Goal: Task Accomplishment & Management: Use online tool/utility

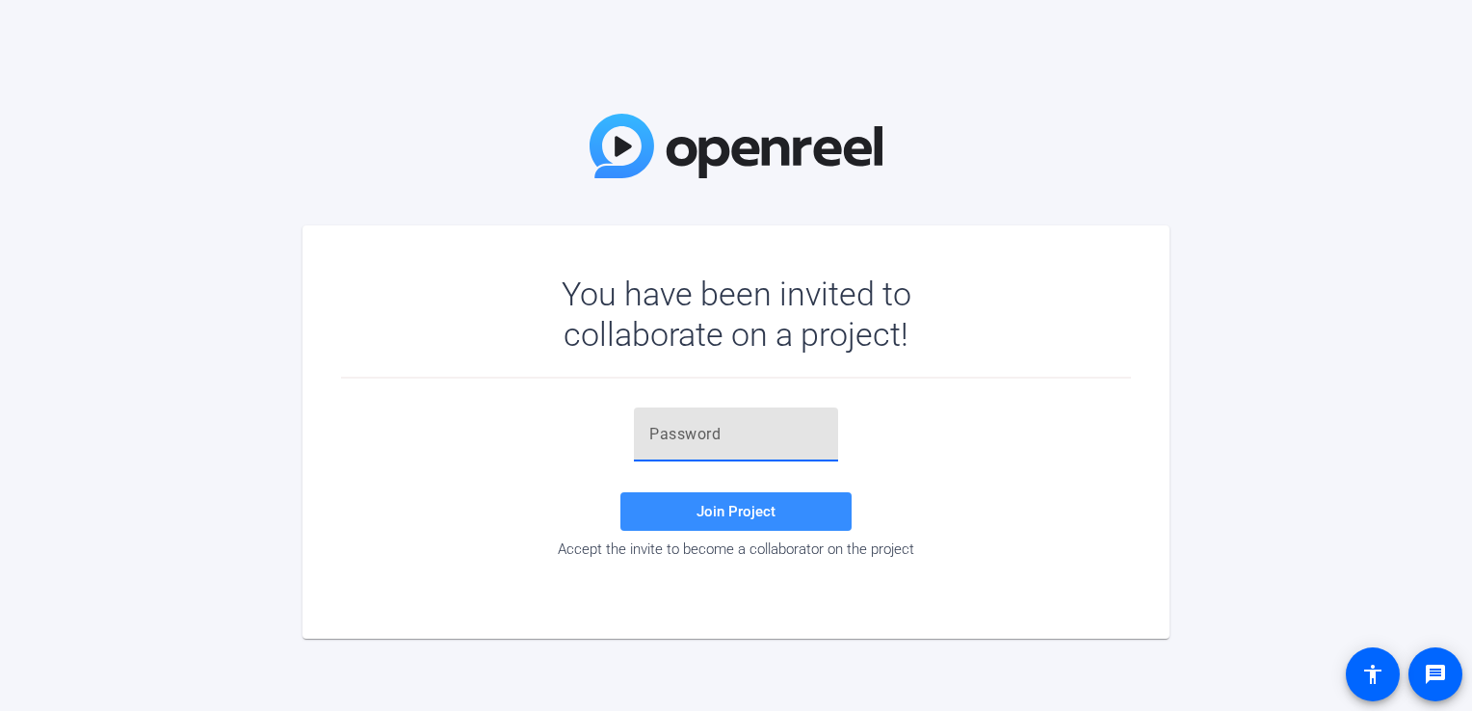
click at [678, 433] on input "text" at bounding box center [735, 434] width 173 height 23
paste input "Xr;N[T"
type input "Xr;N[T"
click at [719, 511] on span "Join Project" at bounding box center [735, 511] width 79 height 17
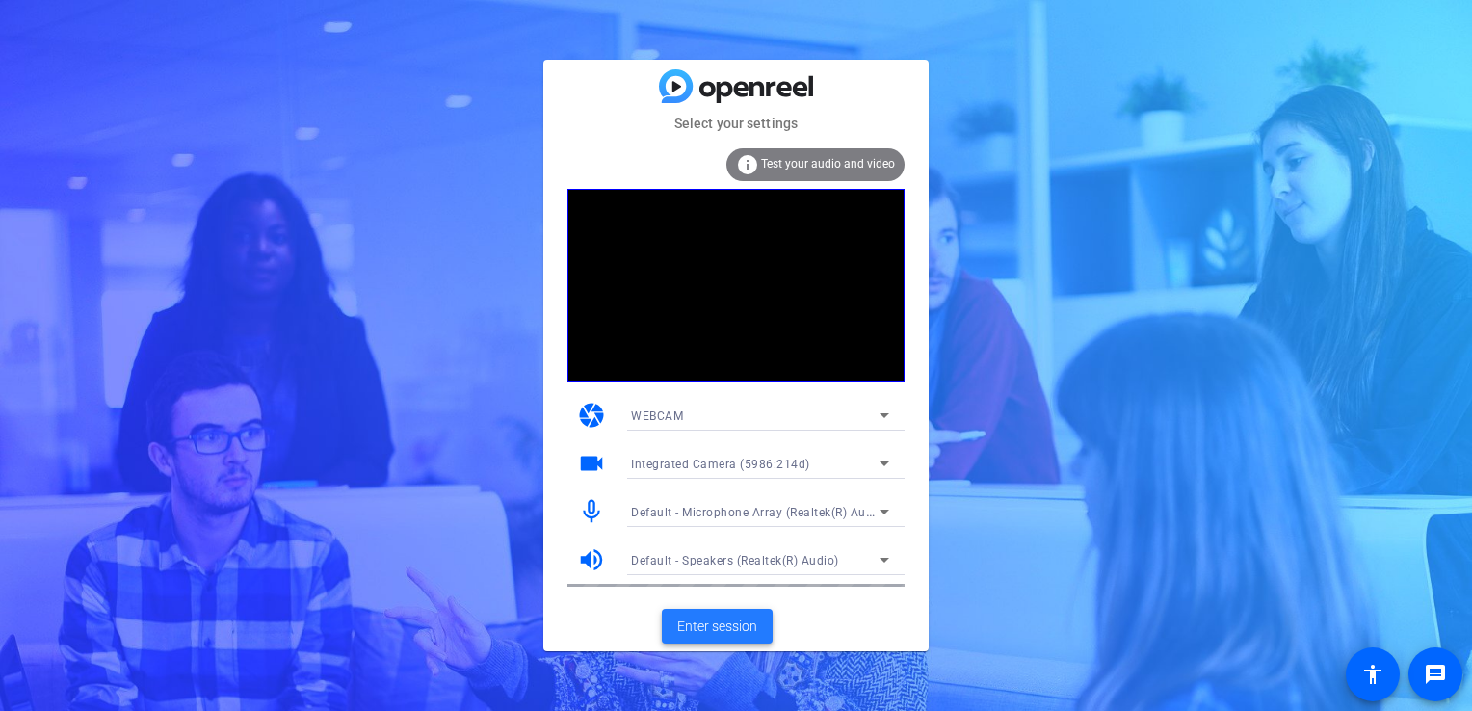
click at [716, 629] on span "Enter session" at bounding box center [717, 626] width 80 height 20
